Goal: Information Seeking & Learning: Find contact information

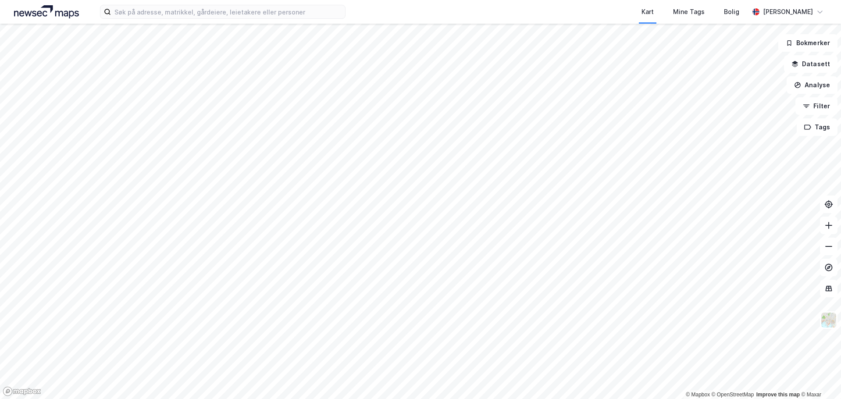
click at [426, 18] on div "Kart Mine Tags [PERSON_NAME] © Mapbox © OpenStreetMap Improve this map © Maxar …" at bounding box center [420, 199] width 841 height 399
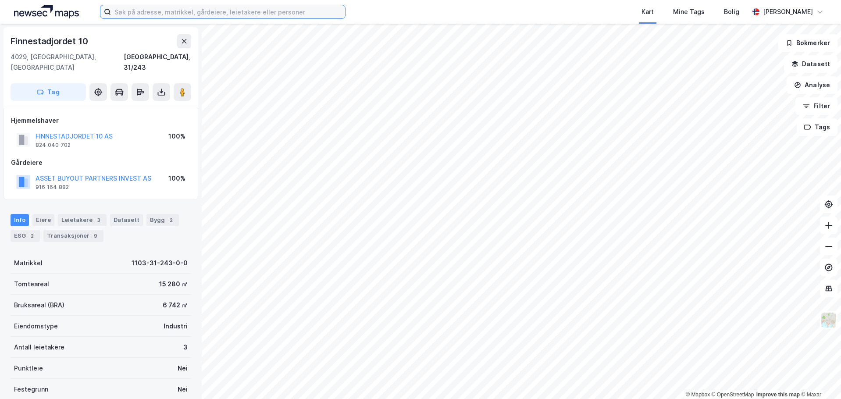
click at [154, 11] on input at bounding box center [228, 11] width 234 height 13
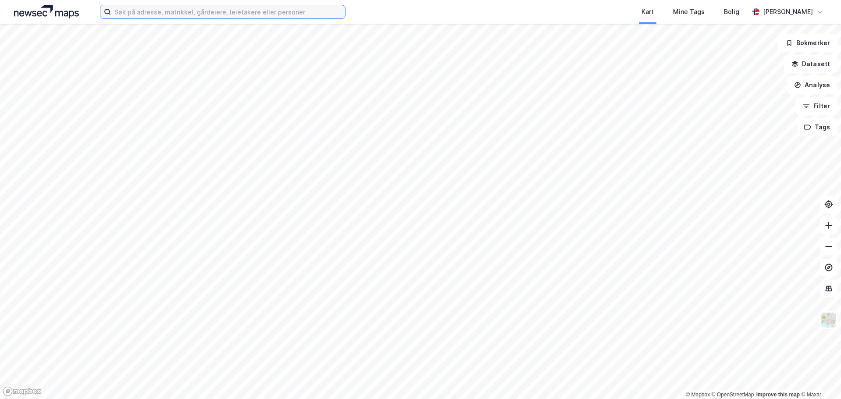
click at [214, 10] on input at bounding box center [228, 11] width 234 height 13
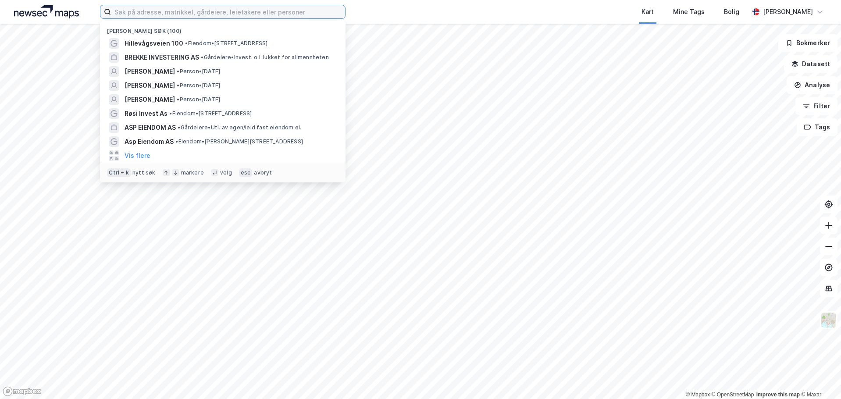
paste input "Malin Charlotte Engel Jensen"
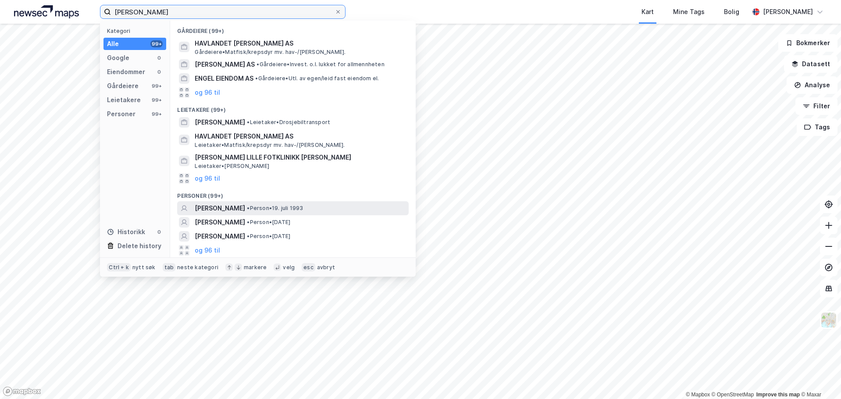
type input "Malin Charlotte Engel Jensen"
click at [245, 210] on span "MALIN CHARLOTTE ENGEL JENSEN" at bounding box center [220, 208] width 50 height 11
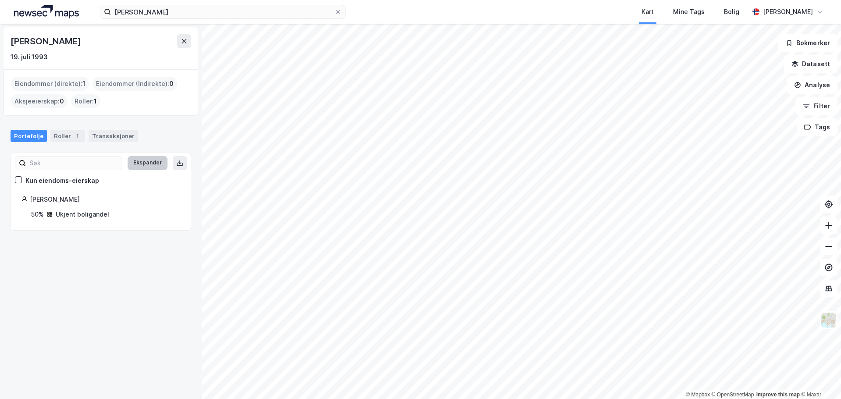
click at [139, 164] on button "Ekspander" at bounding box center [148, 163] width 40 height 14
click at [60, 138] on div "Roller 1" at bounding box center [67, 136] width 35 height 12
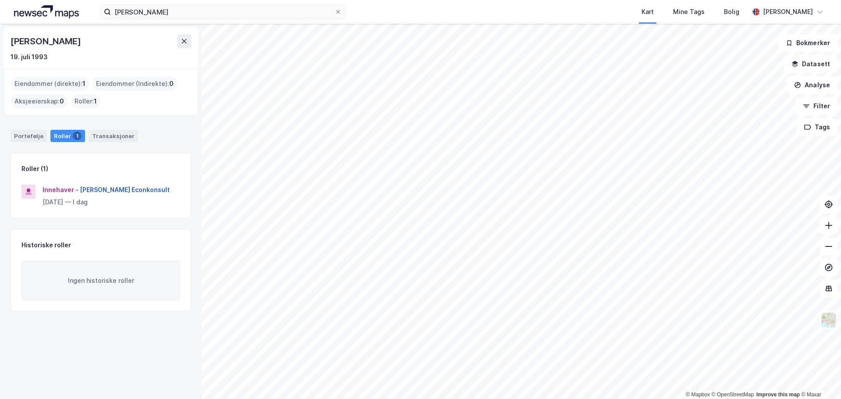
click at [0, 0] on button "Jensen Econkonsult" at bounding box center [0, 0] width 0 height 0
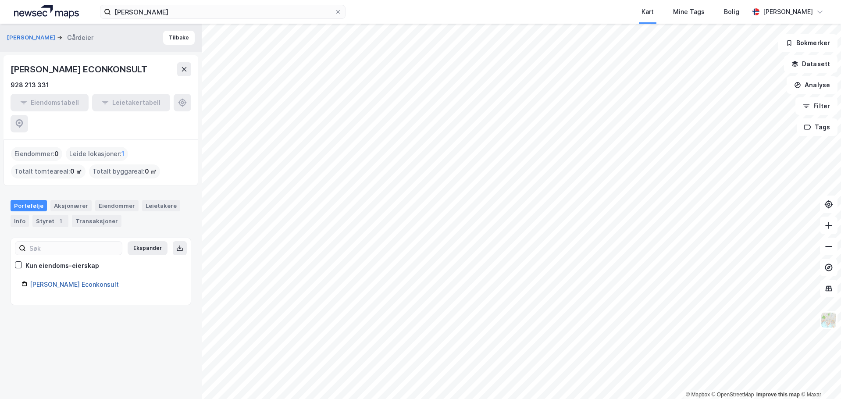
click at [65, 281] on link "Jensen Econkonsult" at bounding box center [74, 284] width 89 height 7
drag, startPoint x: 51, startPoint y: 86, endPoint x: 11, endPoint y: 83, distance: 40.0
click at [11, 83] on div "928 213 331" at bounding box center [101, 85] width 181 height 11
click at [16, 83] on div "928 213 331" at bounding box center [30, 85] width 39 height 11
